Goal: Use online tool/utility: Use online tool/utility

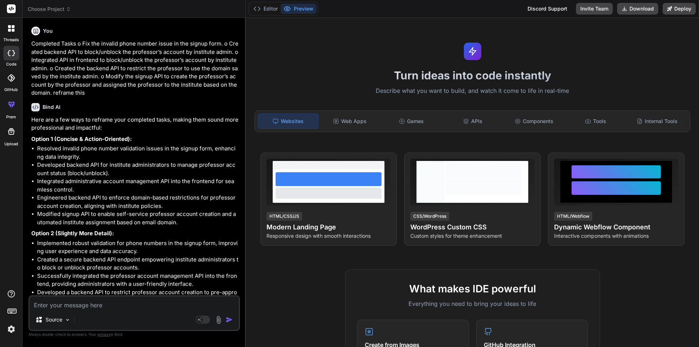
scroll to position [233, 0]
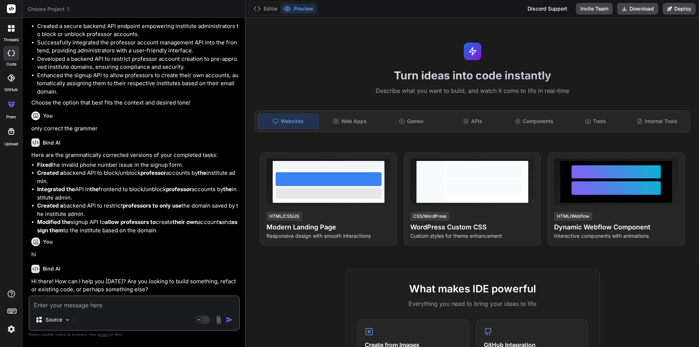
click at [96, 304] on textarea at bounding box center [133, 302] width 209 height 13
paste textarea "{ "status": "error", "error": { "errorLabelSet": {}, "errorResponse": { "index"…"
type textarea "{ "status": "error", "error": { "errorLabelSet": {}, "errorResponse": { "index"…"
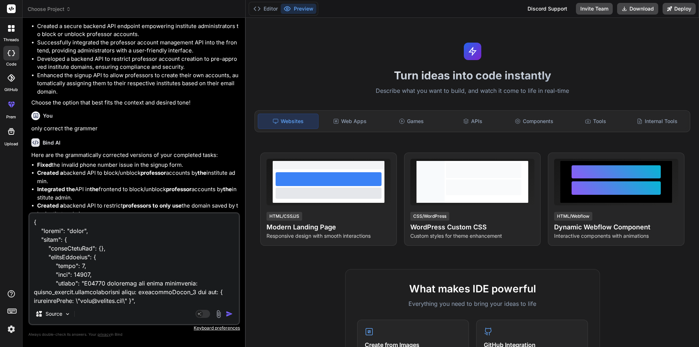
scroll to position [248, 0]
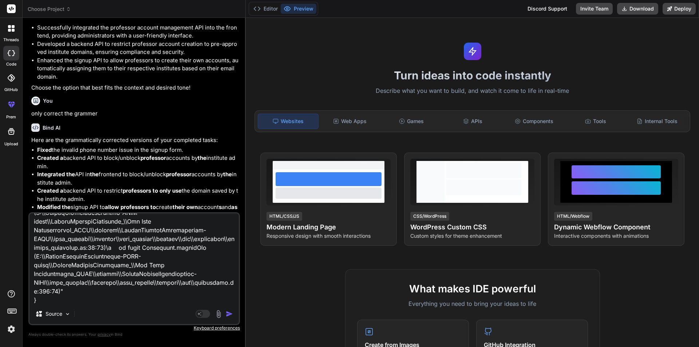
type textarea "x"
type textarea "{ "status": "error", "error": { "errorLabelSet": {}, "errorResponse": { "index"…"
type textarea "x"
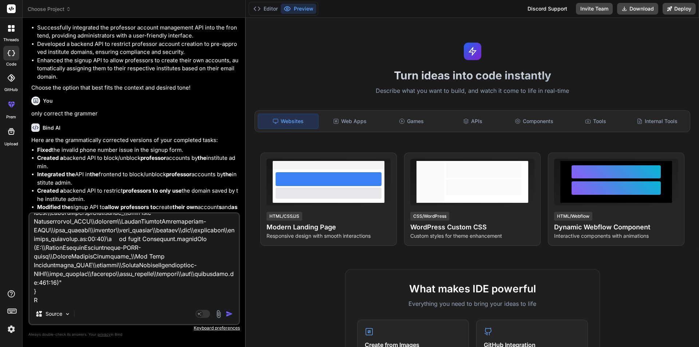
type textarea "{ "status": "error", "error": { "errorLabelSet": {}, "errorResponse": { "index"…"
type textarea "x"
type textarea "{ "status": "error", "error": { "errorLabelSet": {}, "errorResponse": { "index"…"
type textarea "x"
type textarea "{ "status": "error", "error": { "errorLabelSet": {}, "errorResponse": { "index"…"
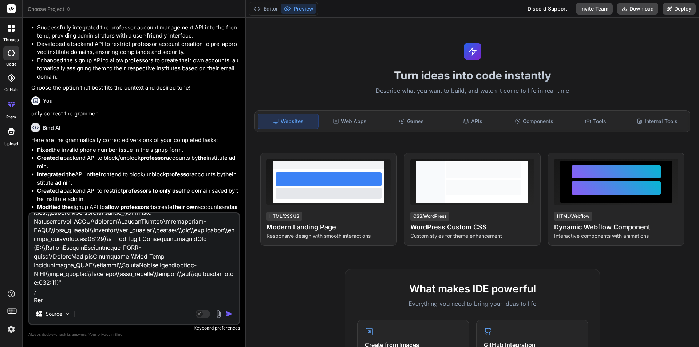
type textarea "x"
type textarea "{ "status": "error", "error": { "errorLabelSet": {}, "errorResponse": { "index"…"
type textarea "x"
type textarea "{ "status": "error", "error": { "errorLabelSet": {}, "errorResponse": { "index"…"
type textarea "x"
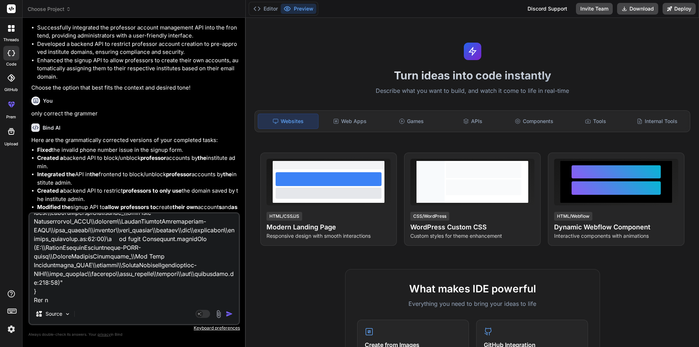
type textarea "{ "status": "error", "error": { "errorLabelSet": {}, "errorResponse": { "index"…"
type textarea "x"
type textarea "{ "status": "error", "error": { "errorLabelSet": {}, "errorResponse": { "index"…"
type textarea "x"
type textarea "{ "status": "error", "error": { "errorLabelSet": {}, "errorResponse": { "index"…"
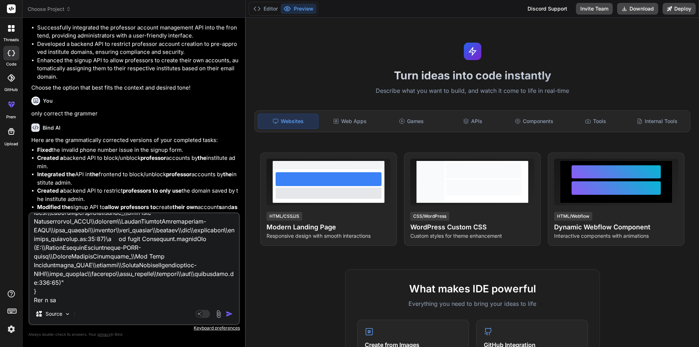
type textarea "x"
type textarea "{ "status": "error", "error": { "errorLabelSet": {}, "errorResponse": { "index"…"
type textarea "x"
type textarea "{ "status": "error", "error": { "errorLabelSet": {}, "errorResponse": { "index"…"
type textarea "x"
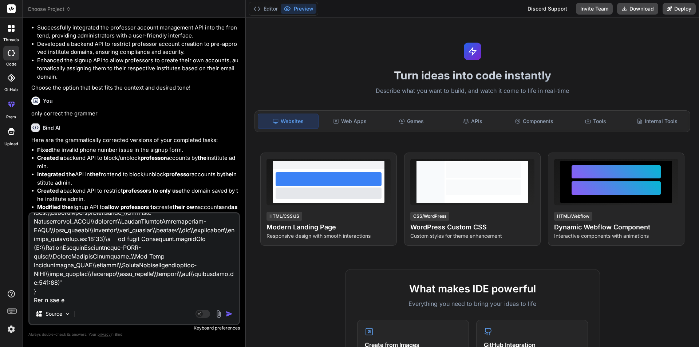
type textarea "{ "status": "error", "error": { "errorLabelSet": {}, "errorResponse": { "index"…"
type textarea "x"
type textarea "{ "status": "error", "error": { "errorLabelSet": {}, "errorResponse": { "index"…"
type textarea "x"
type textarea "{ "status": "error", "error": { "errorLabelSet": {}, "errorResponse": { "index"…"
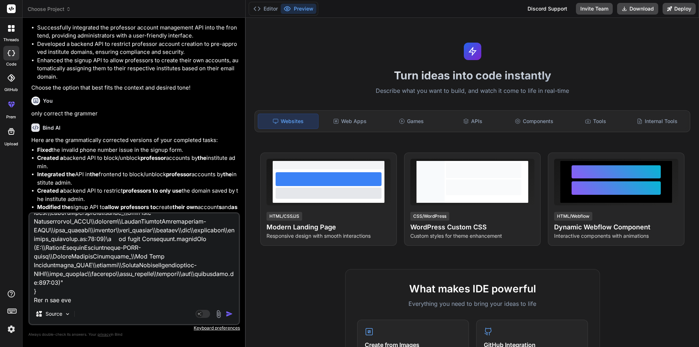
type textarea "x"
type textarea "{ "status": "error", "error": { "errorLabelSet": {}, "errorResponse": { "index"…"
type textarea "x"
type textarea "{ "status": "error", "error": { "errorLabelSet": {}, "errorResponse": { "index"…"
type textarea "x"
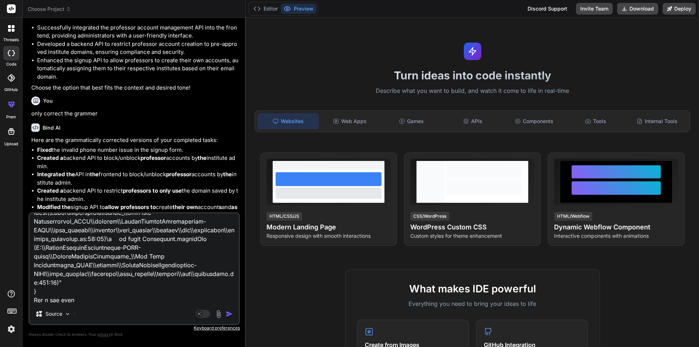
type textarea "{ "status": "error", "error": { "errorLabelSet": {}, "errorResponse": { "index"…"
type textarea "x"
type textarea "{ "status": "error", "error": { "errorLabelSet": {}, "errorResponse": { "index"…"
type textarea "x"
type textarea "{ "status": "error", "error": { "errorLabelSet": {}, "errorResponse": { "index"…"
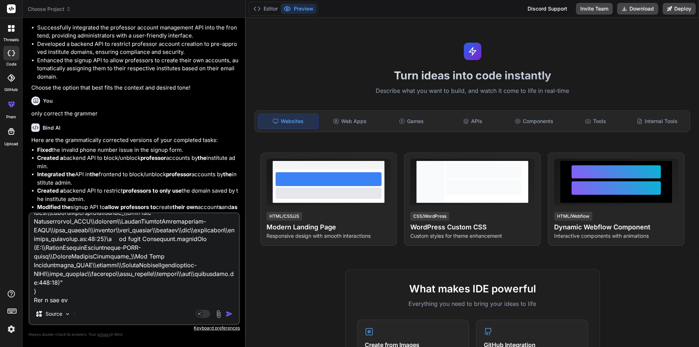
type textarea "x"
type textarea "{ "status": "error", "error": { "errorLabelSet": {}, "errorResponse": { "index"…"
type textarea "x"
type textarea "{ "status": "error", "error": { "errorLabelSet": {}, "errorResponse": { "index"…"
type textarea "x"
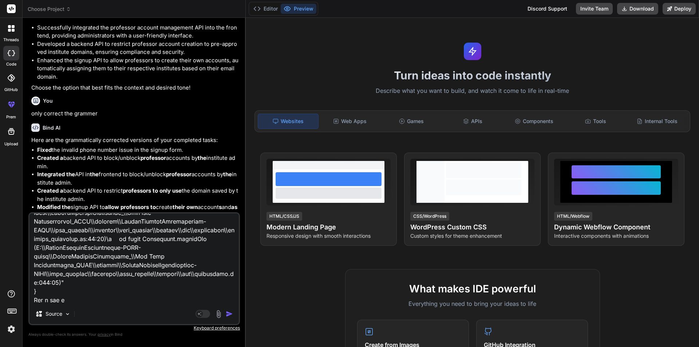
type textarea "{ "status": "error", "error": { "errorLabelSet": {}, "errorResponse": { "index"…"
type textarea "x"
type textarea "{ "status": "error", "error": { "errorLabelSet": {}, "errorResponse": { "index"…"
type textarea "x"
type textarea "{ "status": "error", "error": { "errorLabelSet": {}, "errorResponse": { "index"…"
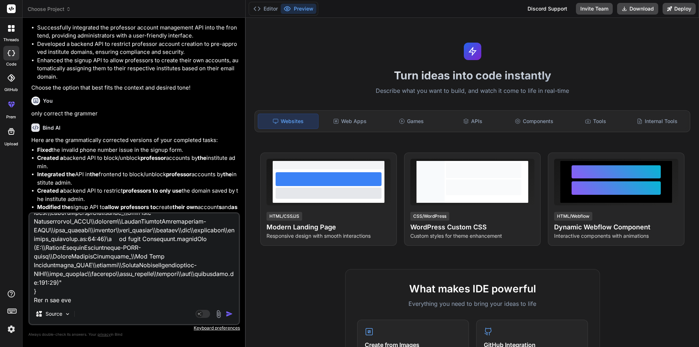
type textarea "x"
type textarea "{ "status": "error", "error": { "errorLabelSet": {}, "errorResponse": { "index"…"
type textarea "x"
type textarea "{ "status": "error", "error": { "errorLabelSet": {}, "errorResponse": { "index"…"
type textarea "x"
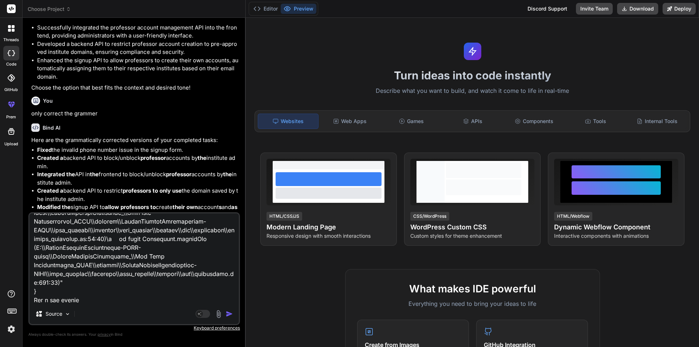
type textarea "{ "status": "error", "error": { "errorLabelSet": {}, "errorResponse": { "index"…"
type textarea "x"
type textarea "{ "status": "error", "error": { "errorLabelSet": {}, "errorResponse": { "index"…"
type textarea "x"
type textarea "{ "status": "error", "error": { "errorLabelSet": {}, "errorResponse": { "index"…"
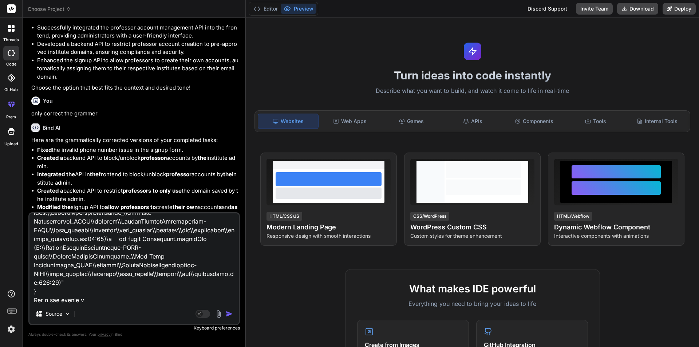
type textarea "x"
type textarea "{ "status": "error", "error": { "errorLabelSet": {}, "errorResponse": { "index"…"
type textarea "x"
type textarea "{ "status": "error", "error": { "errorLabelSet": {}, "errorResponse": { "index"…"
type textarea "x"
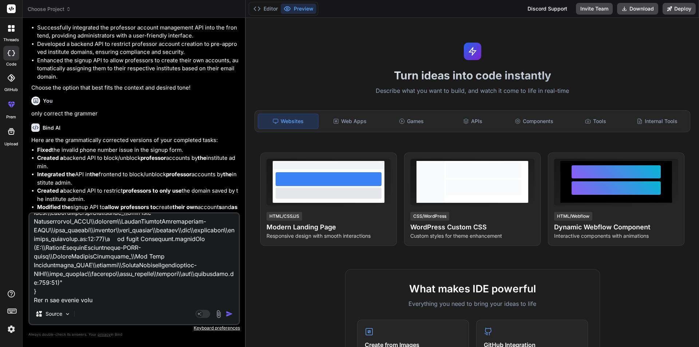
type textarea "{ "status": "error", "error": { "errorLabelSet": {}, "errorResponse": { "index"…"
type textarea "x"
type textarea "{ "status": "error", "error": { "errorLabelSet": {}, "errorResponse": { "index"…"
type textarea "x"
type textarea "{ "status": "error", "error": { "errorLabelSet": {}, "errorResponse": { "index"…"
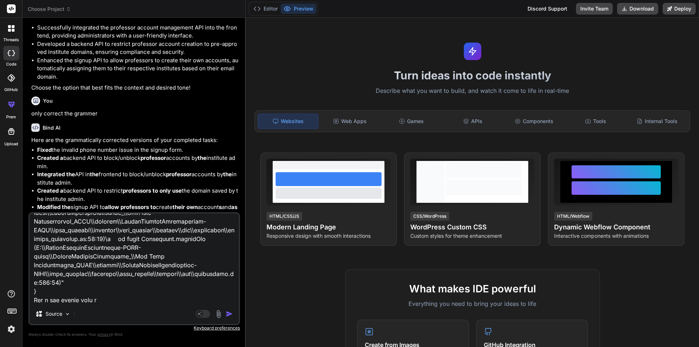
type textarea "x"
type textarea "{ "status": "error", "error": { "errorLabelSet": {}, "errorResponse": { "index"…"
type textarea "x"
type textarea "{ "status": "error", "error": { "errorLabelSet": {}, "errorResponse": { "index"…"
type textarea "x"
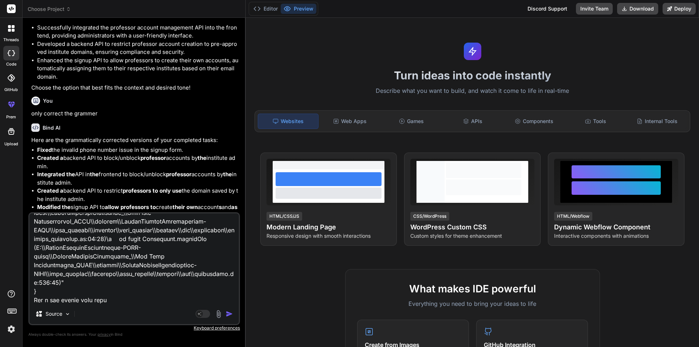
type textarea "{ "status": "error", "error": { "errorLabelSet": {}, "errorResponse": { "index"…"
type textarea "x"
type textarea "{ "status": "error", "error": { "errorLabelSet": {}, "errorResponse": { "index"…"
type textarea "x"
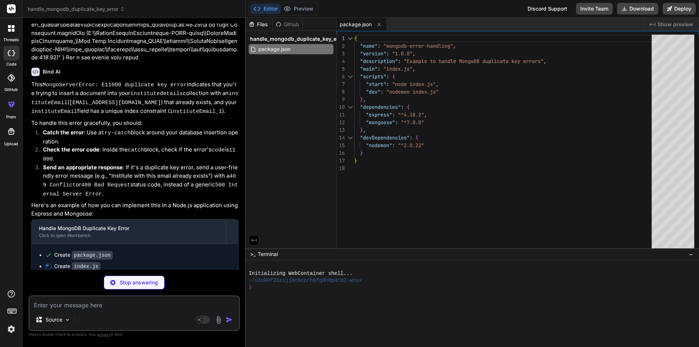
scroll to position [696, 0]
type textarea "x"
type textarea "} }); // Start the server app.listen(PORT, () => { console.log(`Server running …"
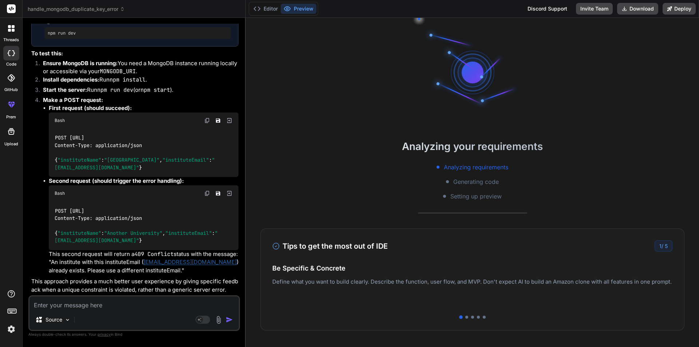
scroll to position [35, 0]
type textarea "x"
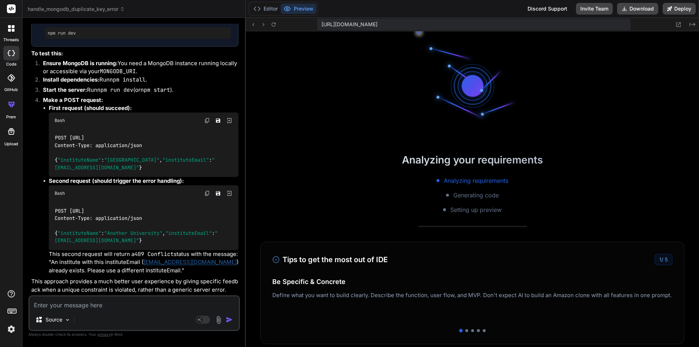
scroll to position [180, 0]
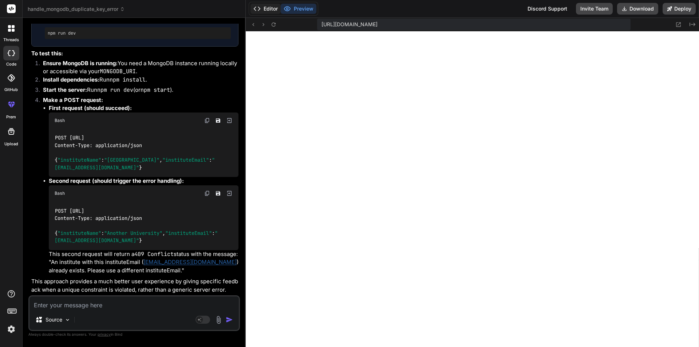
click at [271, 8] on button "Editor" at bounding box center [265, 9] width 30 height 10
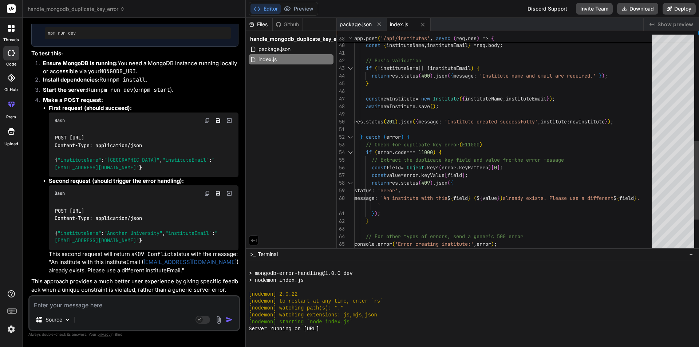
type textarea "} catch (error) { // Check for duplicate key error (E11000) if (error.code === …"
drag, startPoint x: 366, startPoint y: 153, endPoint x: 438, endPoint y: 149, distance: 71.8
click at [440, 148] on div "try { const { instituteName , instituteEmail } = req . body ; // Basic validati…" at bounding box center [505, 41] width 302 height 596
click at [432, 150] on div "try { const { instituteName , instituteEmail } = req . body ; // Basic validati…" at bounding box center [505, 41] width 302 height 596
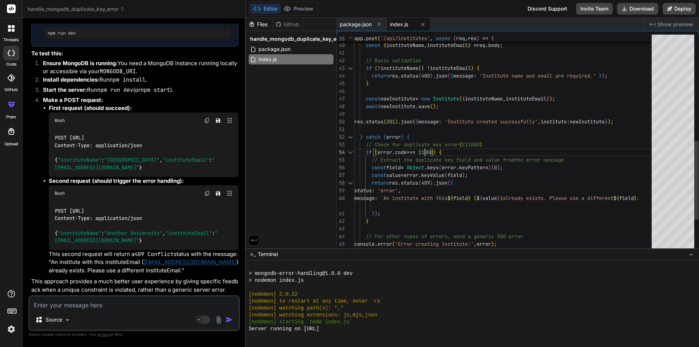
click at [432, 150] on div "try { const { instituteName , instituteEmail } = req . body ; // Basic validati…" at bounding box center [505, 41] width 302 height 596
drag, startPoint x: 378, startPoint y: 153, endPoint x: 421, endPoint y: 150, distance: 43.1
click at [421, 150] on div "try { const { instituteName , instituteEmail } = req . body ; // Basic validati…" at bounding box center [505, 41] width 302 height 596
drag, startPoint x: 394, startPoint y: 153, endPoint x: 384, endPoint y: 153, distance: 10.6
click at [393, 153] on div "try { const { instituteName , instituteEmail } = req . body ; // Basic validati…" at bounding box center [505, 41] width 302 height 596
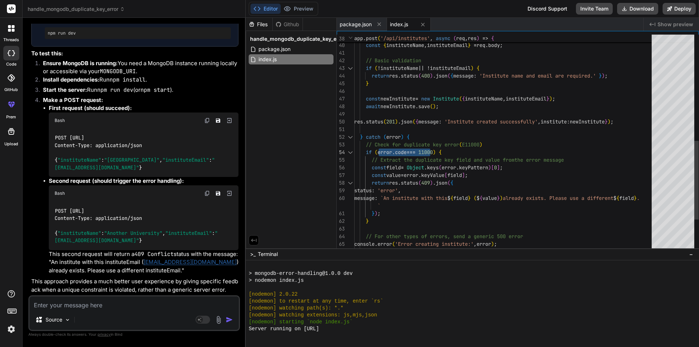
drag, startPoint x: 377, startPoint y: 151, endPoint x: 438, endPoint y: 151, distance: 60.4
click at [438, 151] on div "try { const { instituteName , instituteEmail } = req . body ; // Basic validati…" at bounding box center [505, 41] width 302 height 596
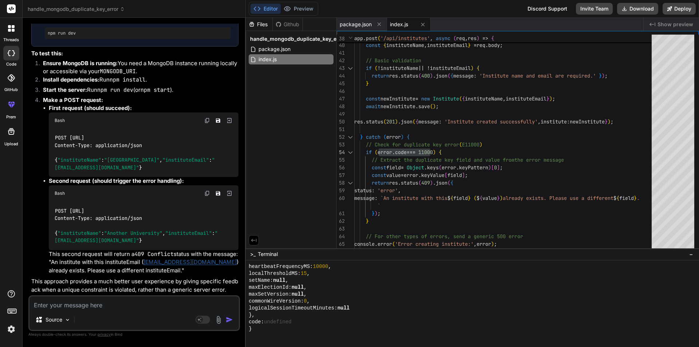
scroll to position [311, 0]
click at [127, 304] on textarea at bounding box center [133, 302] width 209 height 13
paste textarea "module.exports.addInstituteDetails = catchAsync(async (req, res, next) => { con…"
type textarea "module.exports.addInstituteDetails = catchAsync(async (req, res, next) => { con…"
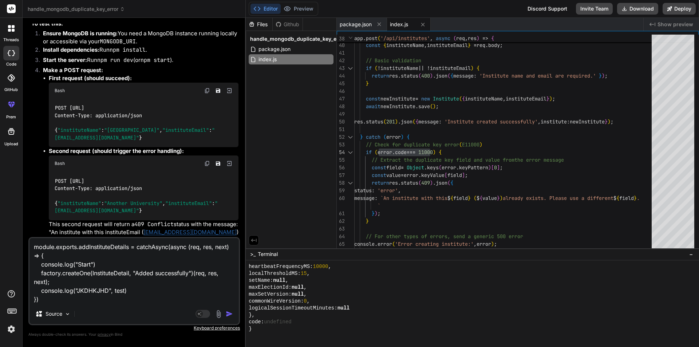
type textarea "x"
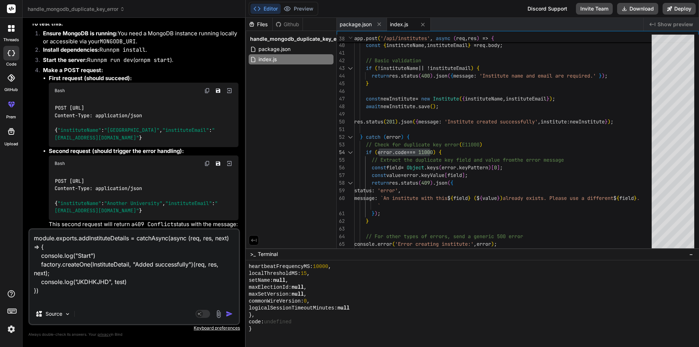
type textarea "module.exports.addInstituteDetails = catchAsync(async (req, res, next) => { con…"
type textarea "x"
type textarea "module.exports.addInstituteDetails = catchAsync(async (req, res, next) => { con…"
type textarea "x"
type textarea "module.exports.addInstituteDetails = catchAsync(async (req, res, next) => { con…"
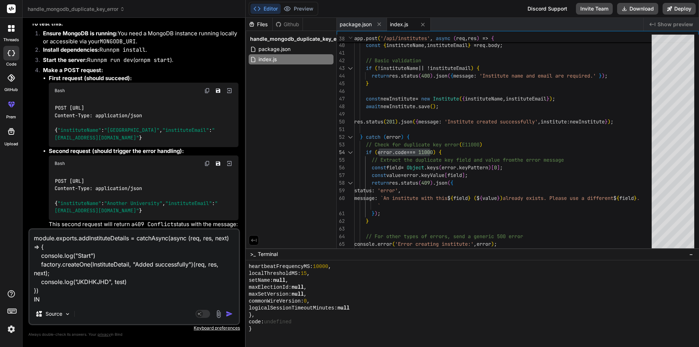
type textarea "x"
type textarea "module.exports.addInstituteDetails = catchAsync(async (req, res, next) => { con…"
type textarea "x"
type textarea "module.exports.addInstituteDetails = catchAsync(async (req, res, next) => { con…"
type textarea "x"
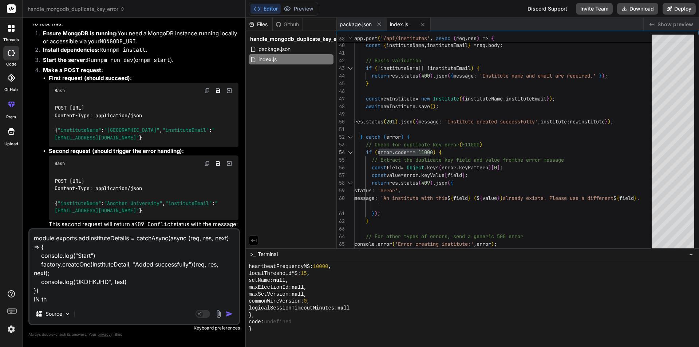
type textarea "module.exports.addInstituteDetails = catchAsync(async (req, res, next) => { con…"
type textarea "x"
type textarea "module.exports.addInstituteDetails = catchAsync(async (req, res, next) => { con…"
type textarea "x"
type textarea "module.exports.addInstituteDetails = catchAsync(async (req, res, next) => { con…"
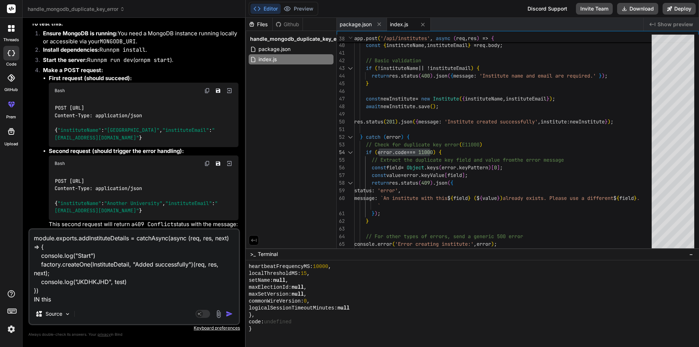
type textarea "x"
type textarea "module.exports.addInstituteDetails = catchAsync(async (req, res, next) => { con…"
type textarea "x"
type textarea "module.exports.addInstituteDetails = catchAsync(async (req, res, next) => { con…"
type textarea "x"
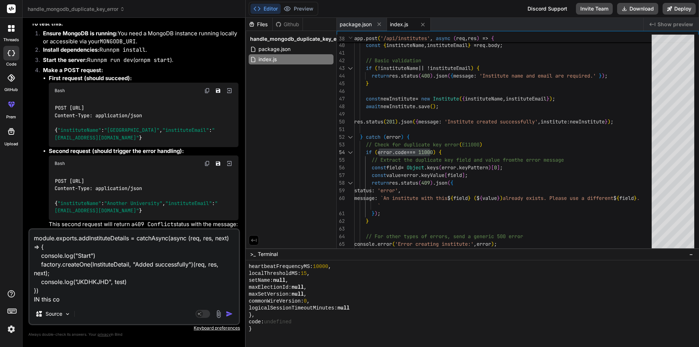
type textarea "module.exports.addInstituteDetails = catchAsync(async (req, res, next) => { con…"
type textarea "x"
type textarea "module.exports.addInstituteDetails = catchAsync(async (req, res, next) => { con…"
type textarea "x"
type textarea "module.exports.addInstituteDetails = catchAsync(async (req, res, next) => { con…"
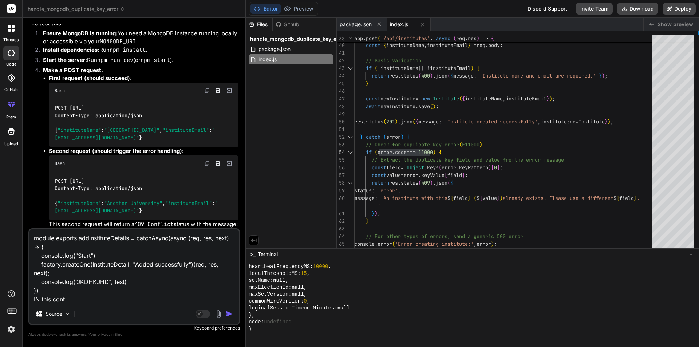
type textarea "x"
type textarea "module.exports.addInstituteDetails = catchAsync(async (req, res, next) => { con…"
type textarea "x"
type textarea "module.exports.addInstituteDetails = catchAsync(async (req, res, next) => { con…"
type textarea "x"
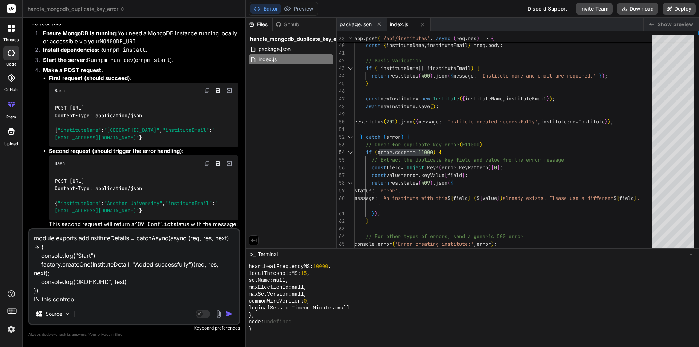
type textarea "module.exports.addInstituteDetails = catchAsync(async (req, res, next) => { con…"
type textarea "x"
type textarea "module.exports.addInstituteDetails = catchAsync(async (req, res, next) => { con…"
type textarea "x"
type textarea "module.exports.addInstituteDetails = catchAsync(async (req, res, next) => { con…"
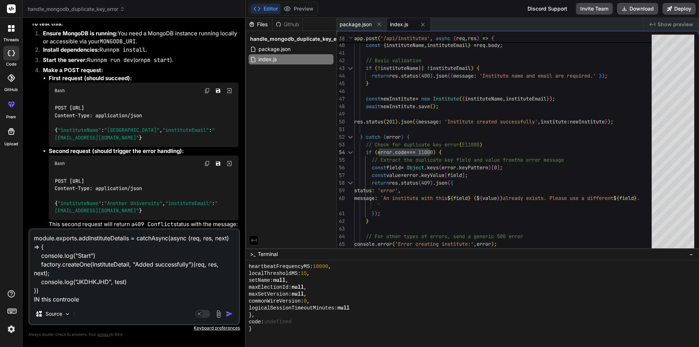
type textarea "x"
type textarea "module.exports.addInstituteDetails = catchAsync(async (req, res, next) => { con…"
type textarea "x"
type textarea "module.exports.addInstituteDetails = catchAsync(async (req, res, next) => { con…"
type textarea "x"
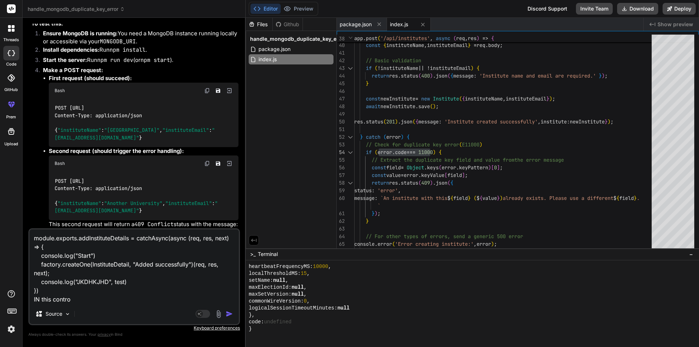
type textarea "module.exports.addInstituteDetails = catchAsync(async (req, res, next) => { con…"
type textarea "x"
type textarea "module.exports.addInstituteDetails = catchAsync(async (req, res, next) => { con…"
type textarea "x"
type textarea "module.exports.addInstituteDetails = catchAsync(async (req, res, next) => { con…"
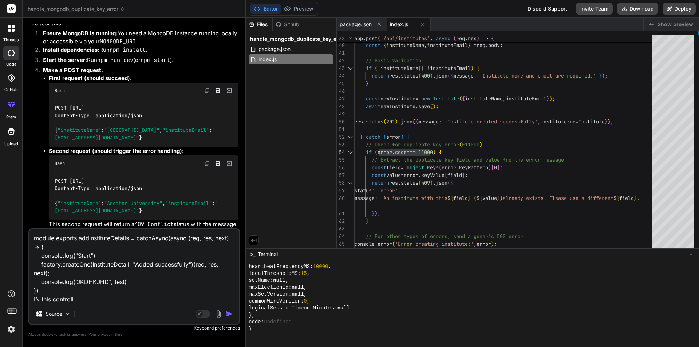
type textarea "x"
type textarea "module.exports.addInstituteDetails = catchAsync(async (req, res, next) => { con…"
type textarea "x"
type textarea "module.exports.addInstituteDetails = catchAsync(async (req, res, next) => { con…"
type textarea "x"
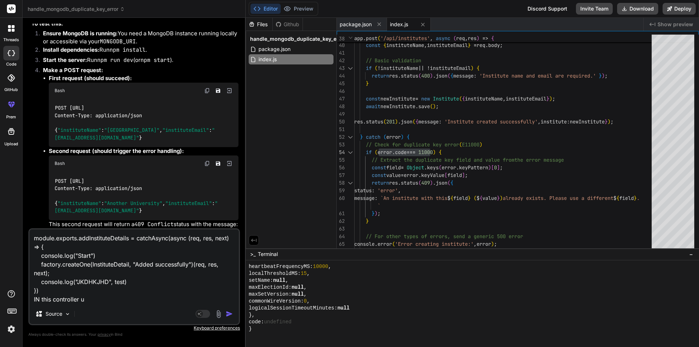
type textarea "module.exports.addInstituteDetails = catchAsync(async (req, res, next) => { con…"
type textarea "x"
type textarea "module.exports.addInstituteDetails = catchAsync(async (req, res, next) => { con…"
type textarea "x"
type textarea "module.exports.addInstituteDetails = catchAsync(async (req, res, next) => { con…"
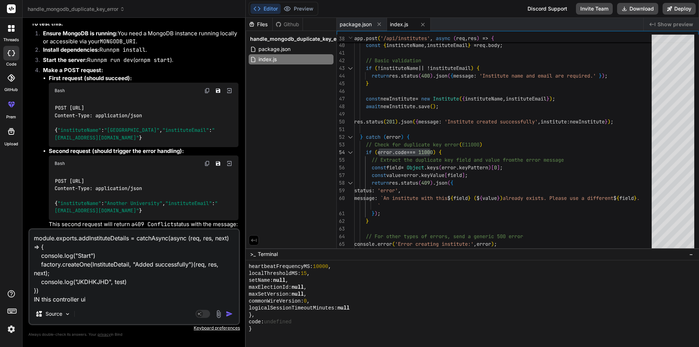
type textarea "x"
type textarea "module.exports.addInstituteDetails = catchAsync(async (req, res, next) => { con…"
type textarea "x"
type textarea "module.exports.addInstituteDetails = catchAsync(async (req, res, next) => { con…"
type textarea "x"
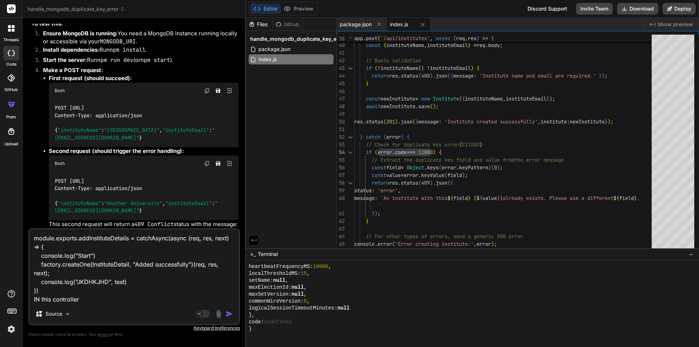
type textarea "module.exports.addInstituteDetails = catchAsync(async (req, res, next) => { con…"
type textarea "x"
type textarea "module.exports.addInstituteDetails = catchAsync(async (req, res, next) => { con…"
type textarea "x"
type textarea "module.exports.addInstituteDetails = catchAsync(async (req, res, next) => { con…"
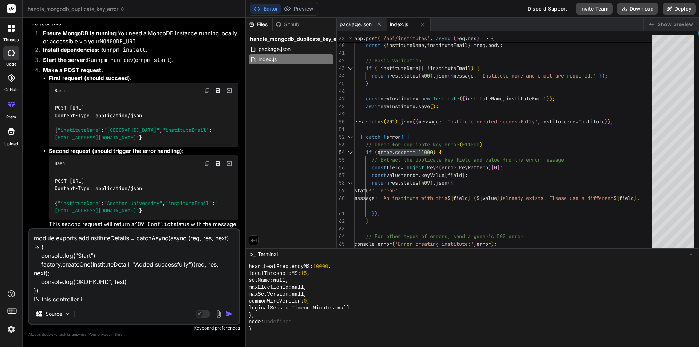
type textarea "x"
type textarea "module.exports.addInstituteDetails = catchAsync(async (req, res, next) => { con…"
type textarea "x"
type textarea "module.exports.addInstituteDetails = catchAsync(async (req, res, next) => { con…"
type textarea "x"
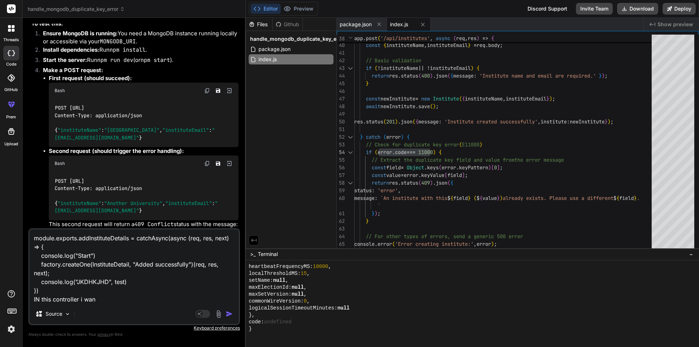
type textarea "module.exports.addInstituteDetails = catchAsync(async (req, res, next) => { con…"
type textarea "x"
type textarea "module.exports.addInstituteDetails = catchAsync(async (req, res, next) => { con…"
type textarea "x"
type textarea "module.exports.addInstituteDetails = catchAsync(async (req, res, next) => { con…"
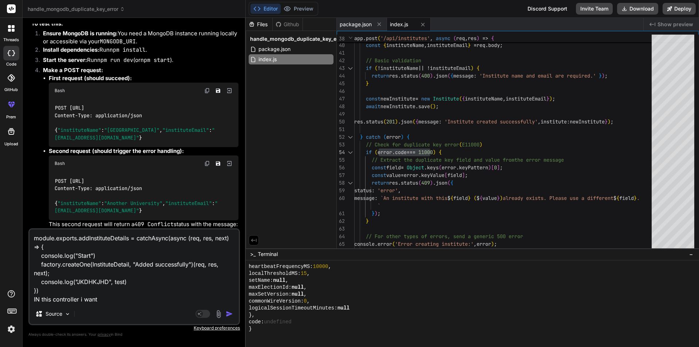
type textarea "x"
type textarea "module.exports.addInstituteDetails = catchAsync(async (req, res, next) => { con…"
type textarea "x"
type textarea "module.exports.addInstituteDetails = catchAsync(async (req, res, next) => { con…"
type textarea "x"
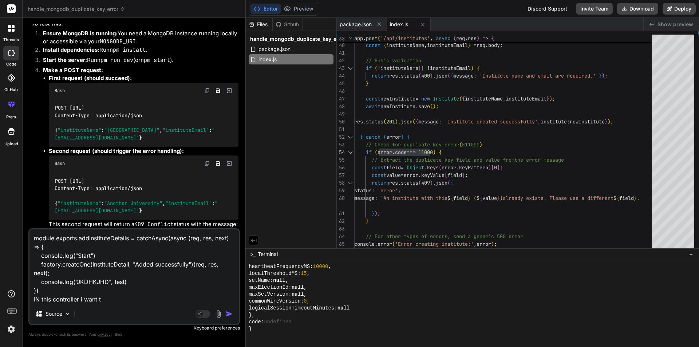
type textarea "module.exports.addInstituteDetails = catchAsync(async (req, res, next) => { con…"
type textarea "x"
type textarea "module.exports.addInstituteDetails = catchAsync(async (req, res, next) => { con…"
type textarea "x"
type textarea "module.exports.addInstituteDetails = catchAsync(async (req, res, next) => { con…"
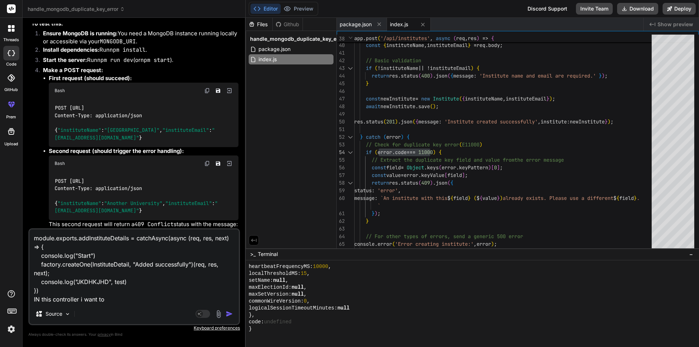
type textarea "x"
type textarea "module.exports.addInstituteDetails = catchAsync(async (req, res, next) => { con…"
type textarea "x"
type textarea "module.exports.addInstituteDetails = catchAsync(async (req, res, next) => { con…"
type textarea "x"
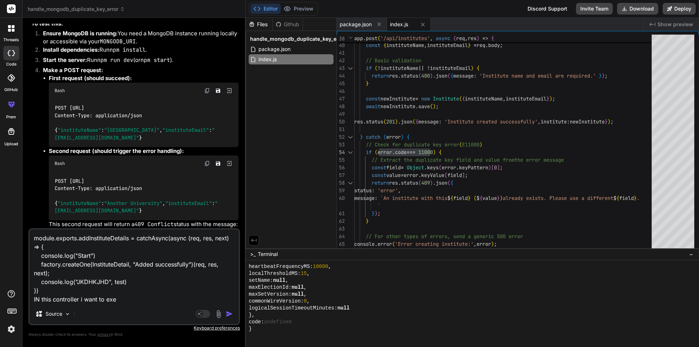
type textarea "module.exports.addInstituteDetails = catchAsync(async (req, res, next) => { con…"
type textarea "x"
type textarea "module.exports.addInstituteDetails = catchAsync(async (req, res, next) => { con…"
type textarea "x"
type textarea "module.exports.addInstituteDetails = catchAsync(async (req, res, next) => { con…"
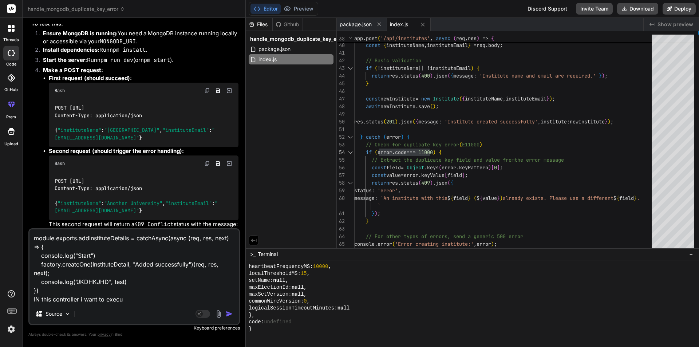
type textarea "x"
type textarea "module.exports.addInstituteDetails = catchAsync(async (req, res, next) => { con…"
type textarea "x"
type textarea "module.exports.addInstituteDetails = catchAsync(async (req, res, next) => { con…"
type textarea "x"
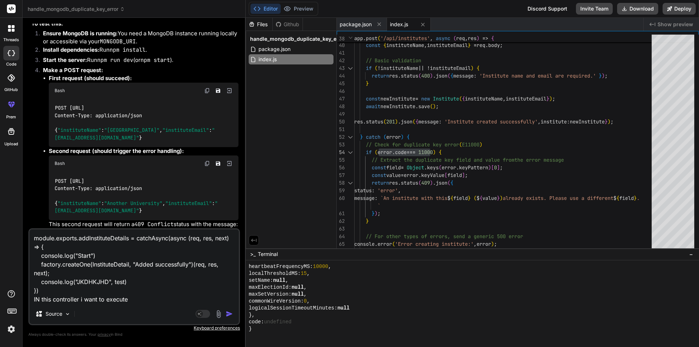
drag, startPoint x: 40, startPoint y: 281, endPoint x: 131, endPoint y: 279, distance: 91.4
click at [131, 279] on textarea "module.exports.addInstituteDetails = catchAsync(async (req, res, next) => { con…" at bounding box center [133, 266] width 209 height 74
click at [136, 303] on textarea "module.exports.addInstituteDetails = catchAsync(async (req, res, next) => { con…" at bounding box center [133, 266] width 209 height 74
paste textarea "console.log("JKDHKJHD", test)"
type textarea "module.exports.addInstituteDetails = catchAsync(async (req, res, next) => { con…"
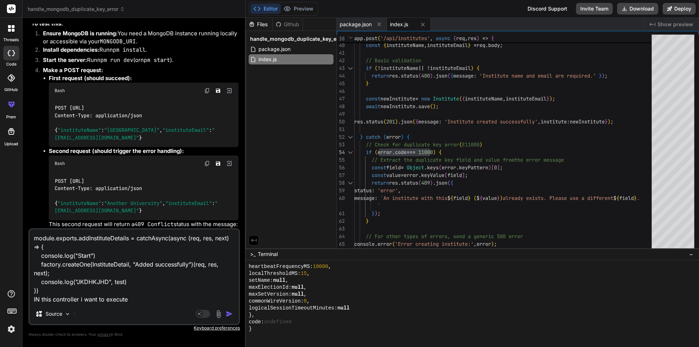
type textarea "x"
type textarea "module.exports.addInstituteDetails = catchAsync(async (req, res, next) => { con…"
type textarea "x"
type textarea "module.exports.addInstituteDetails = catchAsync(async (req, res, next) => { con…"
type textarea "x"
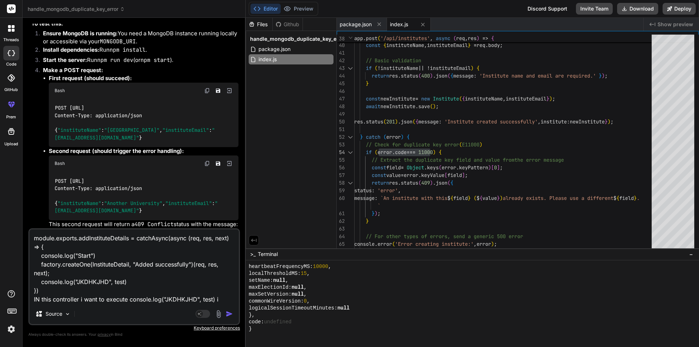
type textarea "module.exports.addInstituteDetails = catchAsync(async (req, res, next) => { con…"
type textarea "x"
type textarea "module.exports.addInstituteDetails = catchAsync(async (req, res, next) => { con…"
type textarea "x"
type textarea "module.exports.addInstituteDetails = catchAsync(async (req, res, next) => { con…"
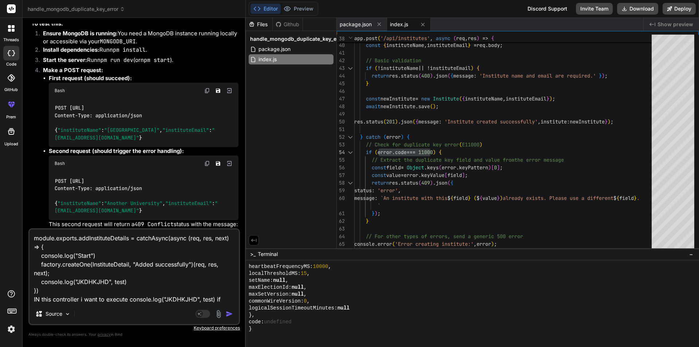
type textarea "x"
type textarea "module.exports.addInstituteDetails = catchAsync(async (req, res, next) => { con…"
type textarea "x"
type textarea "module.exports.addInstituteDetails = catchAsync(async (req, res, next) => { con…"
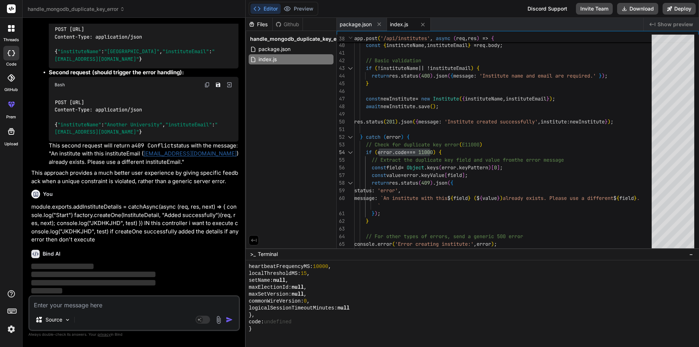
scroll to position [1110, 0]
click at [298, 12] on button "Preview" at bounding box center [299, 9] width 36 height 10
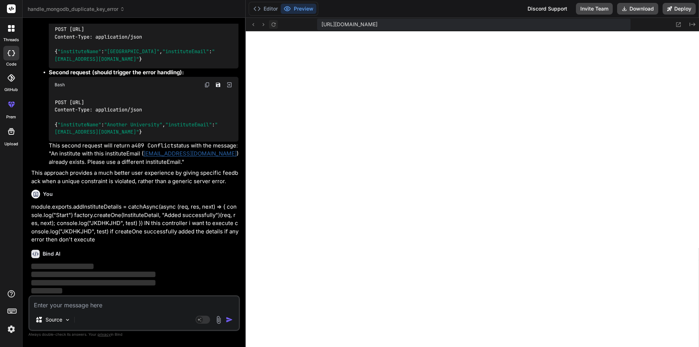
click at [273, 25] on icon at bounding box center [273, 24] width 6 height 6
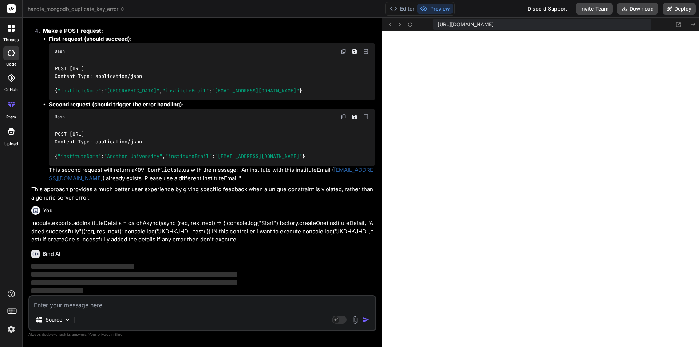
scroll to position [781, 0]
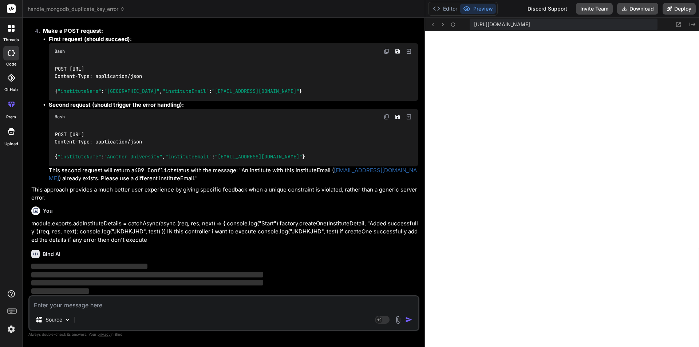
drag, startPoint x: 245, startPoint y: 130, endPoint x: 416, endPoint y: 123, distance: 170.8
click at [416, 123] on div "Bind AI Web Search Created with Pixso. Code Generator You Completed Tasks o Fix…" at bounding box center [224, 182] width 403 height 329
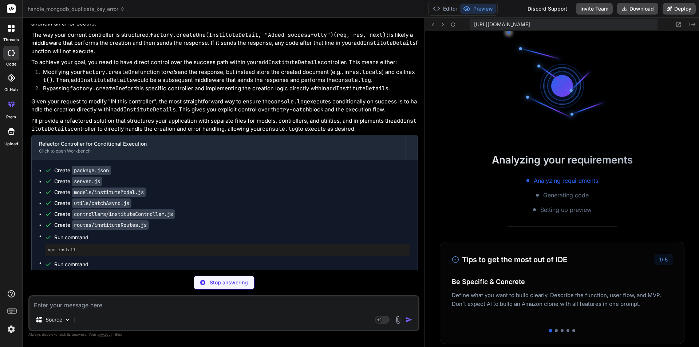
scroll to position [629, 0]
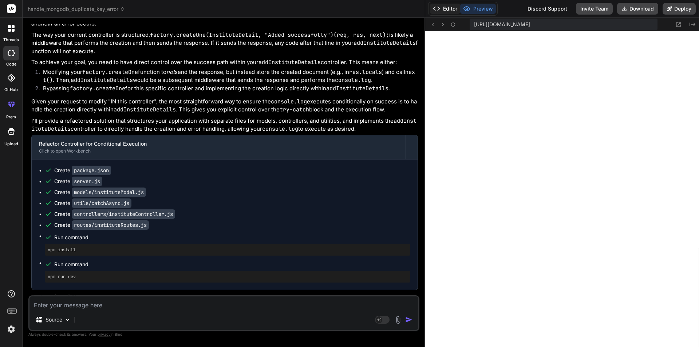
click at [446, 8] on button "Editor" at bounding box center [445, 9] width 30 height 10
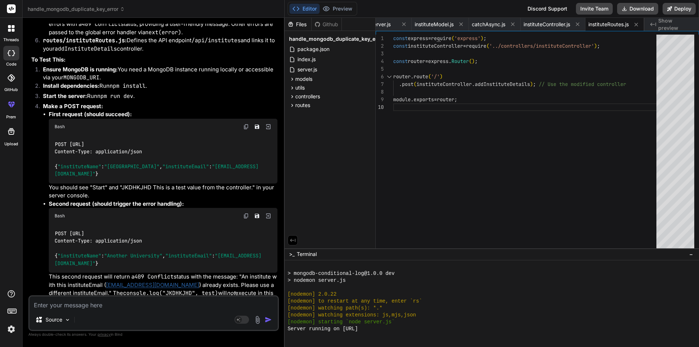
scroll to position [0, 0]
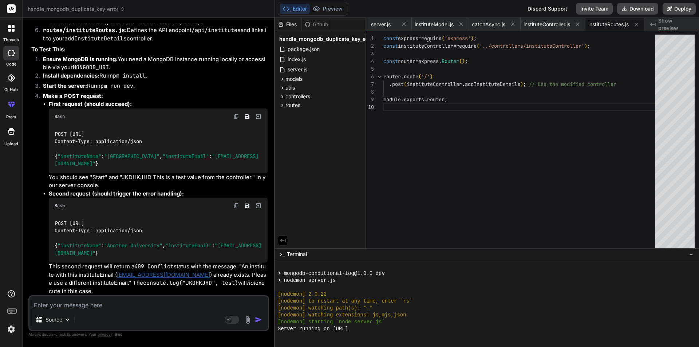
drag, startPoint x: 425, startPoint y: 134, endPoint x: 261, endPoint y: 135, distance: 164.5
click at [261, 135] on div "Bind AI Web Search Created with Pixso. Code Generator You Completed Tasks o Fix…" at bounding box center [149, 182] width 252 height 329
click at [436, 25] on span "instituteModel.js" at bounding box center [434, 24] width 39 height 7
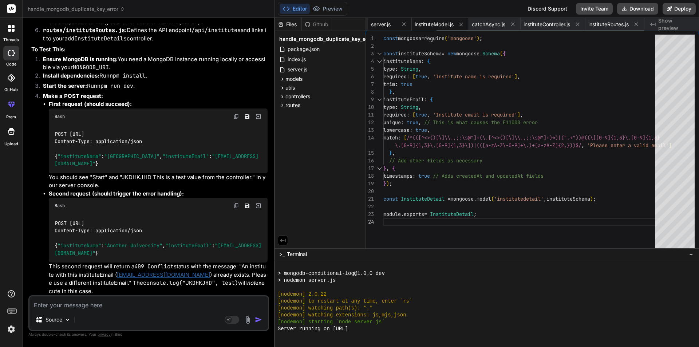
click at [383, 23] on span "server.js" at bounding box center [381, 24] width 20 height 7
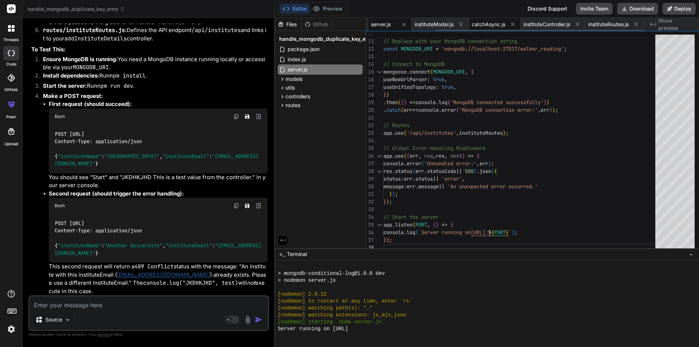
click at [486, 22] on span "catchAsync.js" at bounding box center [488, 24] width 33 height 7
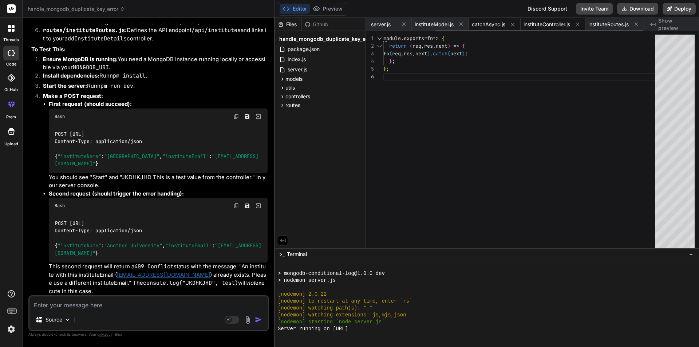
click at [548, 24] on span "instituteController.js" at bounding box center [546, 24] width 47 height 7
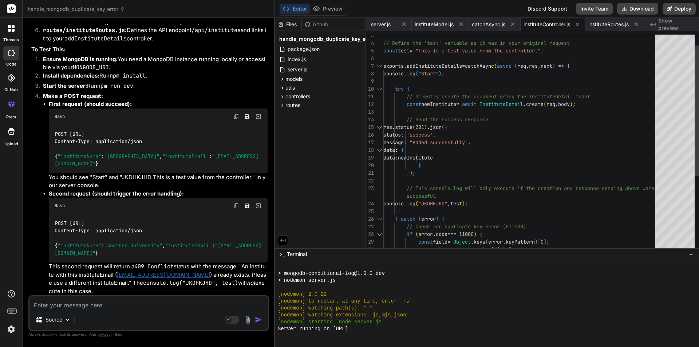
click at [513, 101] on div "data : newInstitute } } ) ; // This console.log will only execute if the creat …" at bounding box center [521, 195] width 276 height 359
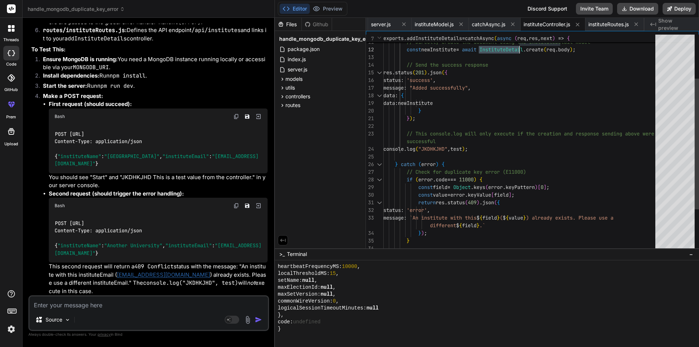
click at [456, 112] on div "data : newInstitute } } ) ; // This console.log will only execute if the creat …" at bounding box center [521, 141] width 276 height 359
